Goal: Find specific page/section: Find specific page/section

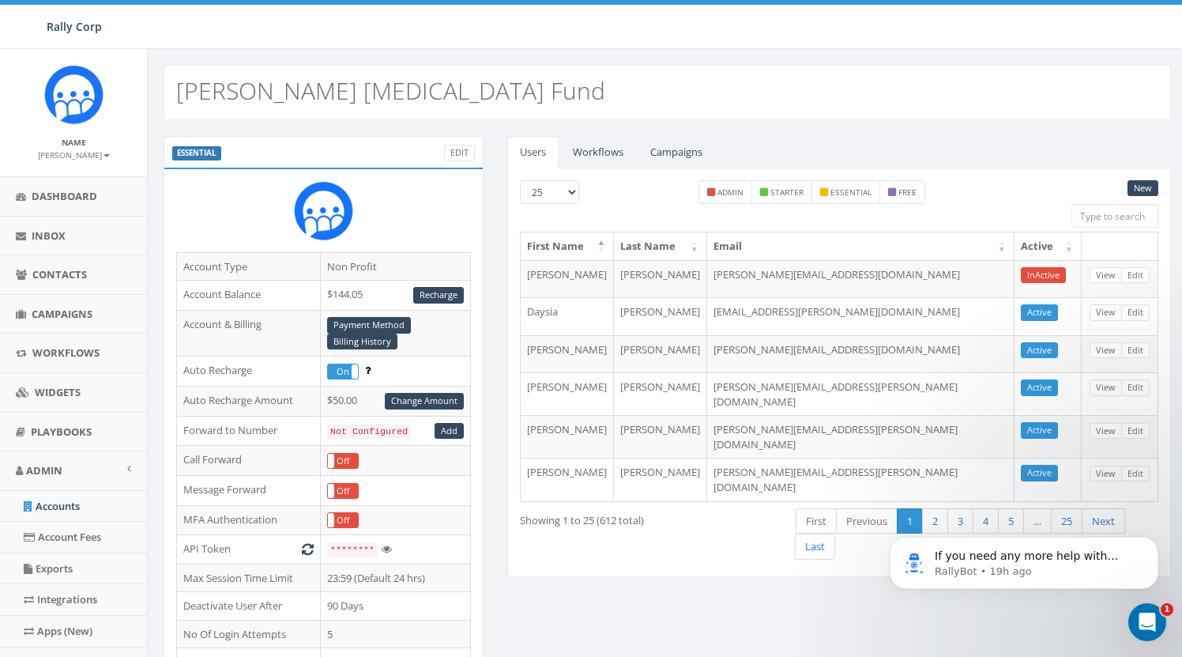
click at [189, 103] on h2 "Kay Yow Cancer Fund" at bounding box center [390, 90] width 429 height 26
copy h2 "Kay"
click at [593, 148] on link "Workflows" at bounding box center [598, 152] width 76 height 32
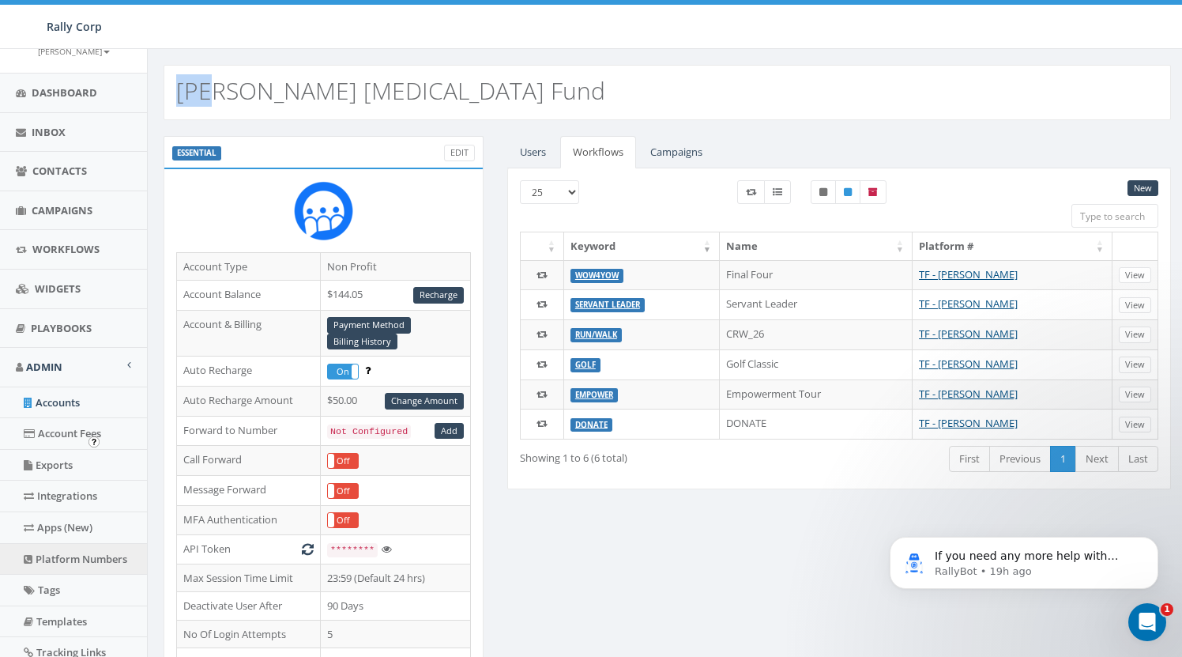
scroll to position [107, 0]
click at [63, 511] on link "Apps (New)" at bounding box center [73, 524] width 147 height 31
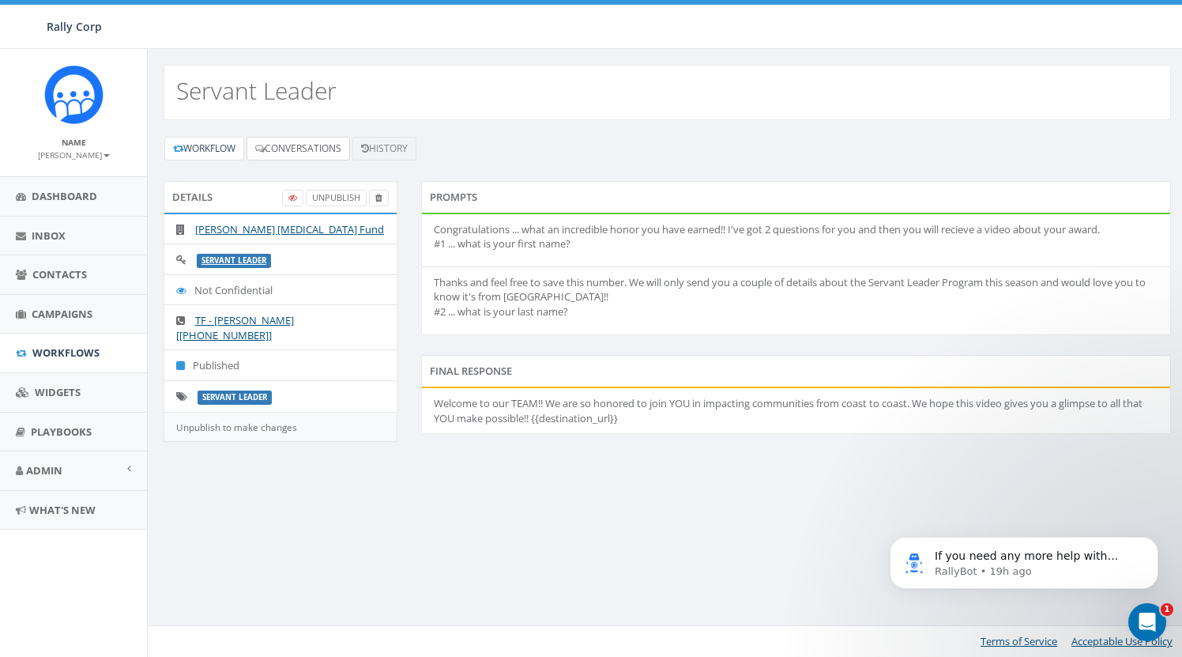
click at [298, 145] on link "Conversations" at bounding box center [299, 149] width 104 height 24
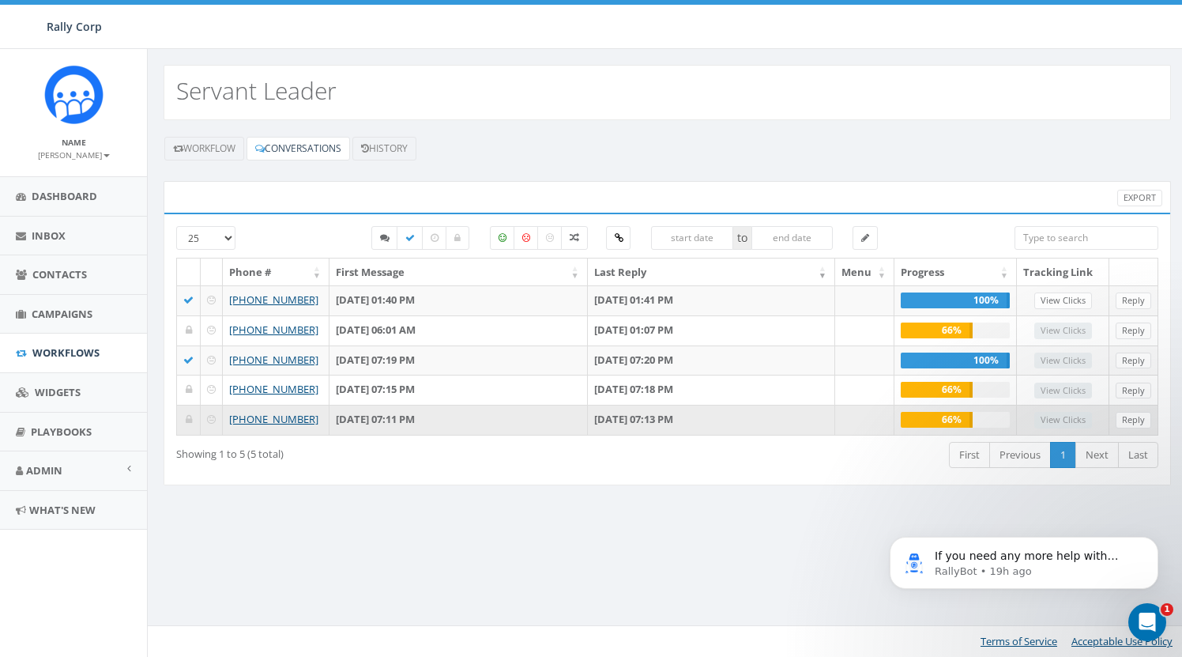
drag, startPoint x: 337, startPoint y: 417, endPoint x: 506, endPoint y: 419, distance: 168.3
click at [506, 419] on td "[DATE] 07:11 PM" at bounding box center [459, 420] width 258 height 30
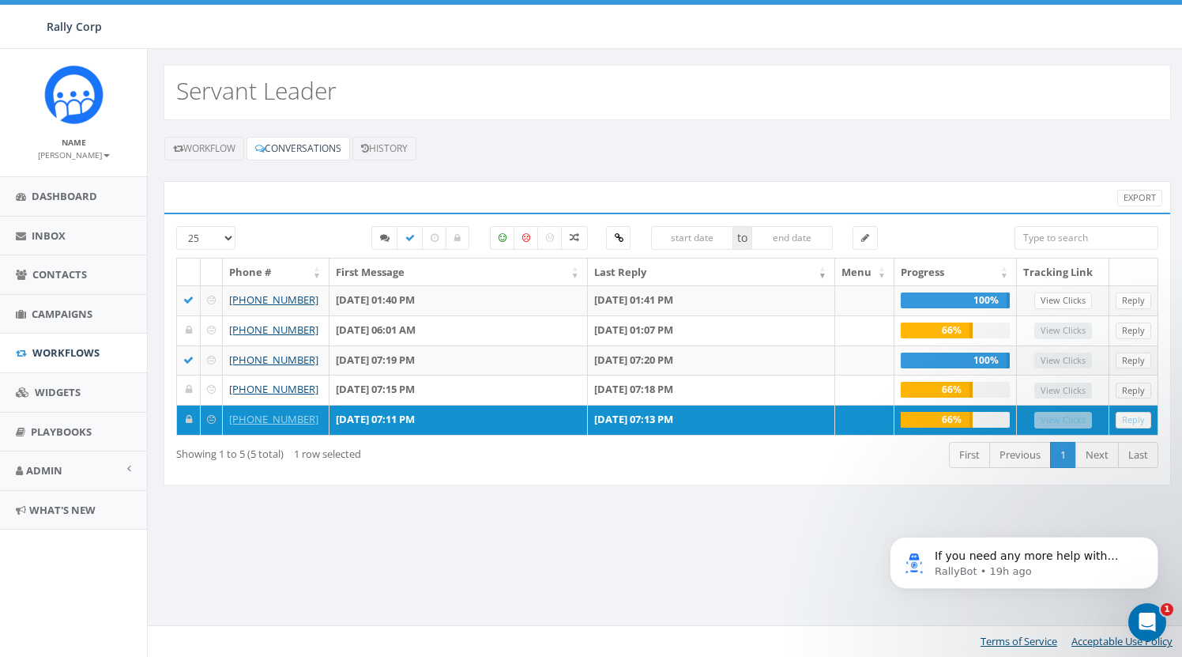
click at [499, 469] on div "Showing 1 to 5 (5 total) 1 row selected First Previous 1 Next Last" at bounding box center [667, 456] width 1006 height 32
click at [398, 157] on link "History" at bounding box center [384, 149] width 64 height 24
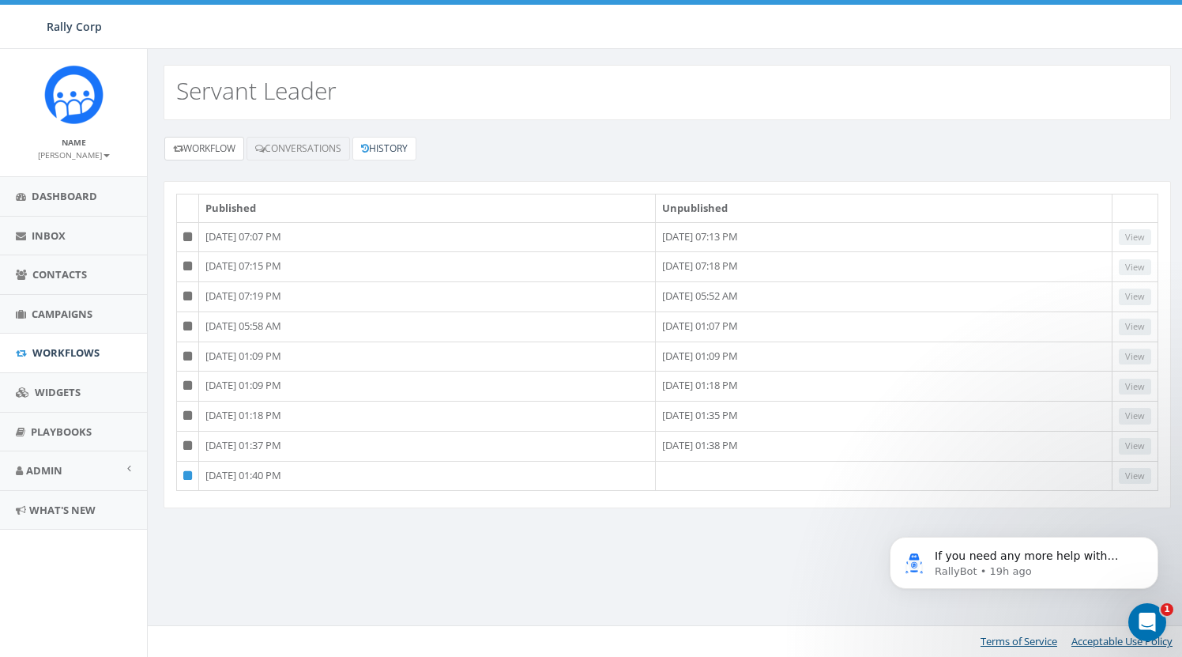
click at [213, 145] on link "Workflow" at bounding box center [204, 149] width 80 height 24
